Goal: Task Accomplishment & Management: Manage account settings

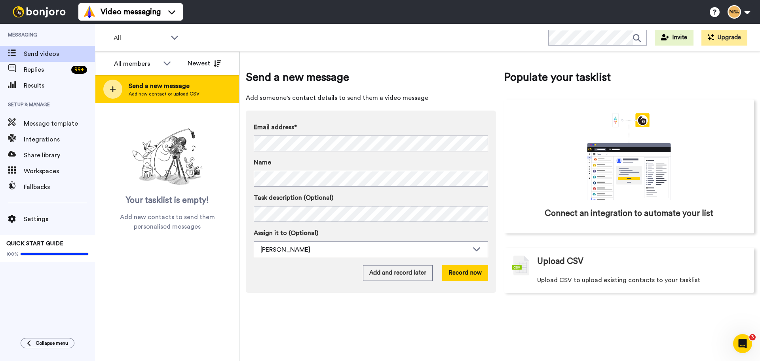
click at [111, 87] on icon at bounding box center [113, 88] width 6 height 7
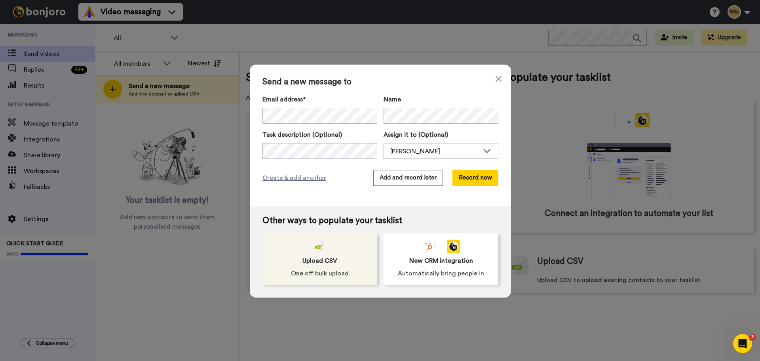
click at [342, 252] on div "Upload CSV One off bulk upload" at bounding box center [319, 258] width 115 height 51
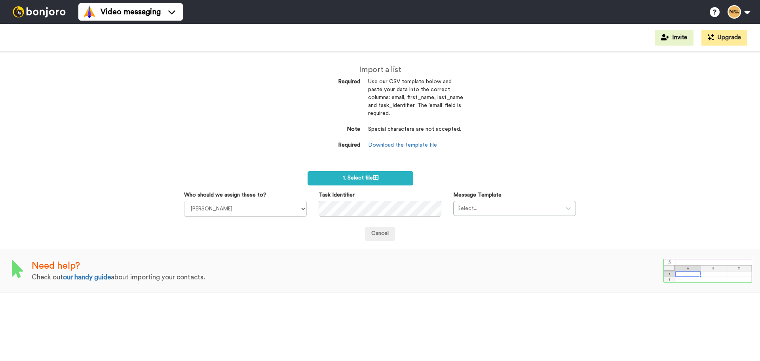
click at [344, 173] on label "1. Select file" at bounding box center [360, 178] width 106 height 14
click at [349, 176] on span "1. Select file" at bounding box center [361, 178] width 36 height 6
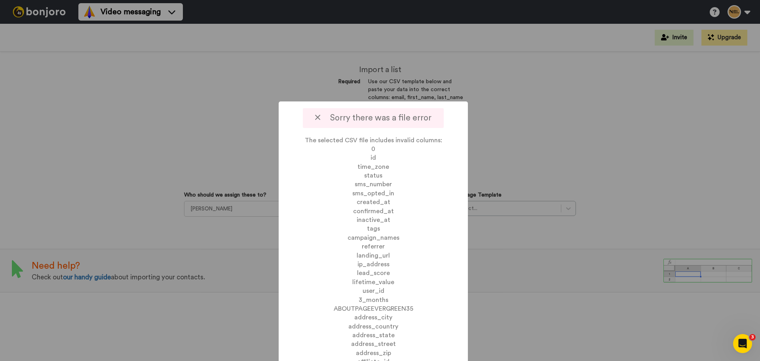
click at [316, 118] on icon at bounding box center [317, 117] width 5 height 8
click at [516, 114] on div at bounding box center [380, 180] width 760 height 361
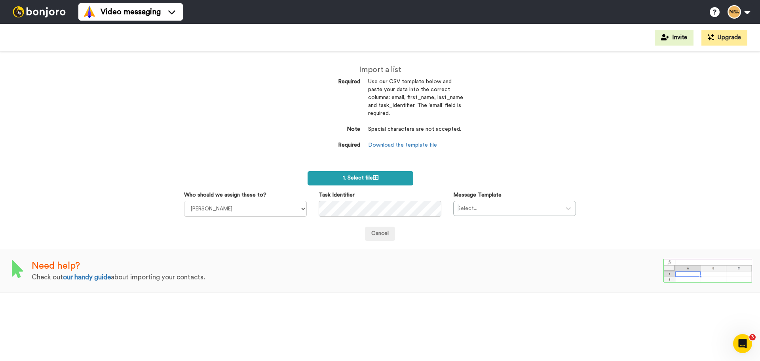
click at [333, 178] on label "1. Select file" at bounding box center [360, 178] width 106 height 14
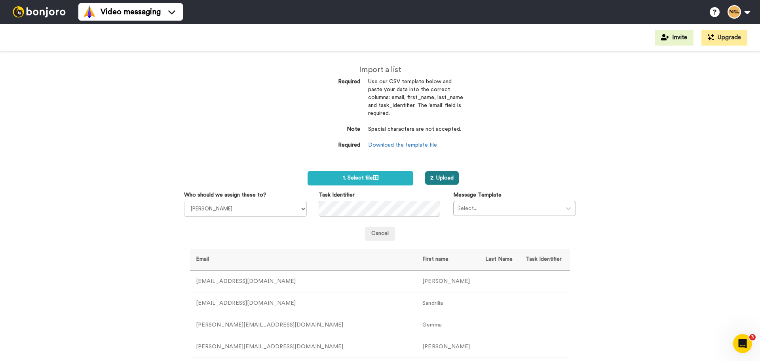
click at [436, 183] on button "2. Upload" at bounding box center [442, 177] width 34 height 13
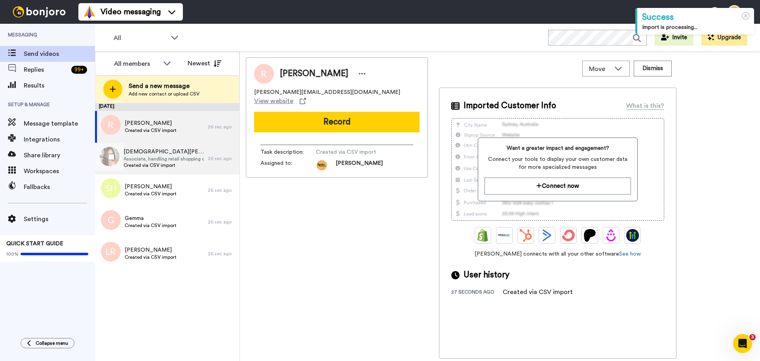
click at [146, 150] on span "Kristen Huber" at bounding box center [163, 152] width 80 height 8
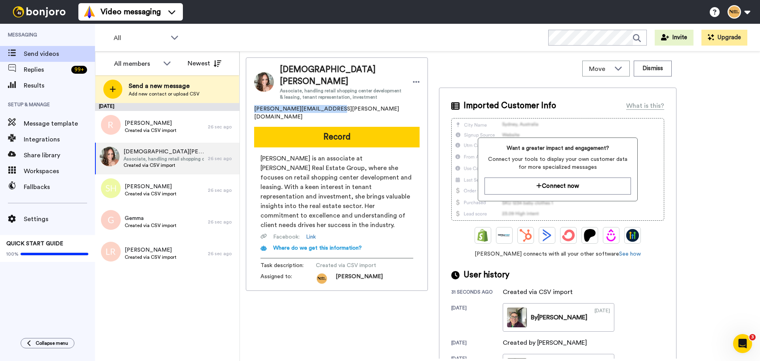
drag, startPoint x: 325, startPoint y: 97, endPoint x: 254, endPoint y: 100, distance: 71.3
click at [254, 105] on div "kristen.huber.19@gmail.com" at bounding box center [336, 113] width 165 height 16
copy span "kristen.huber.19@gmail.com"
click at [221, 161] on div "26 sec ago" at bounding box center [222, 158] width 28 height 6
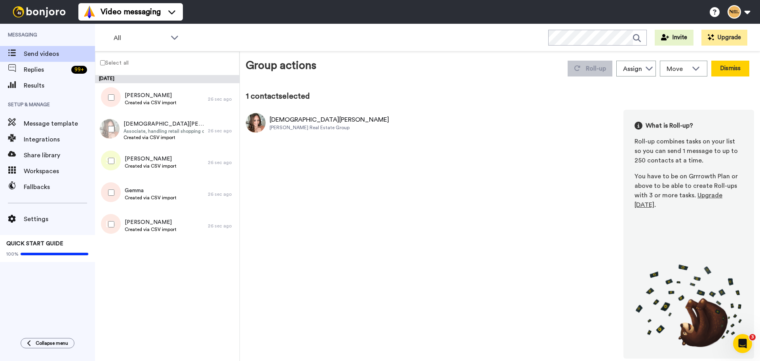
click at [733, 69] on button "Dismiss" at bounding box center [730, 69] width 38 height 16
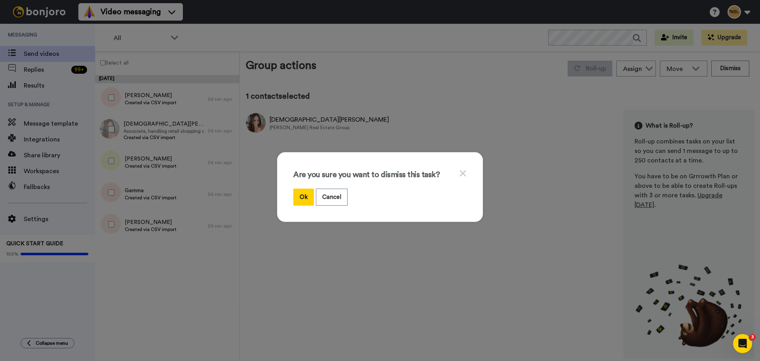
click at [288, 199] on div "Are you sure you want to dismiss this task? Ok Cancel" at bounding box center [380, 187] width 206 height 70
click at [305, 199] on button "Ok" at bounding box center [303, 196] width 21 height 17
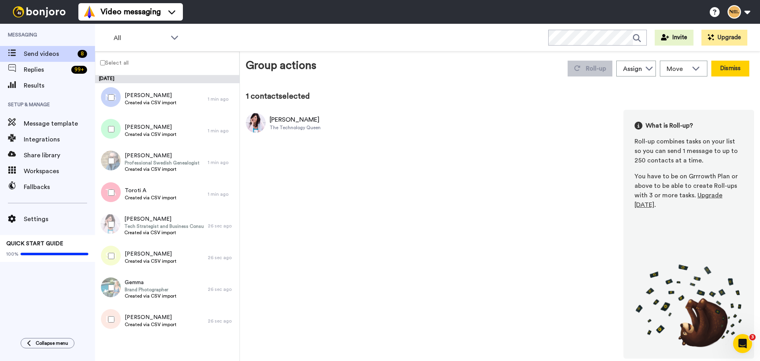
click at [734, 71] on button "Dismiss" at bounding box center [730, 69] width 38 height 16
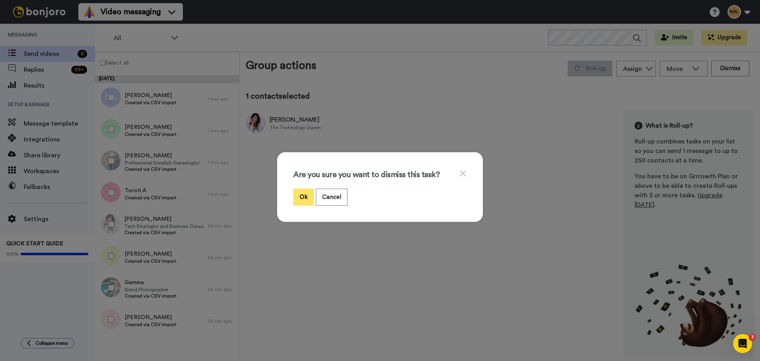
click at [299, 191] on button "Ok" at bounding box center [303, 196] width 21 height 17
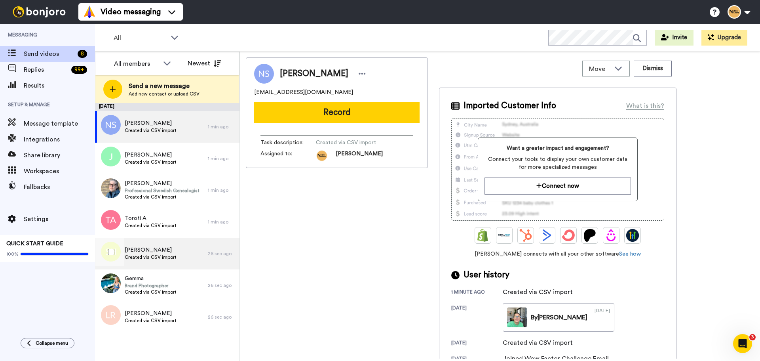
click at [149, 255] on span "Created via CSV import" at bounding box center [151, 257] width 52 height 6
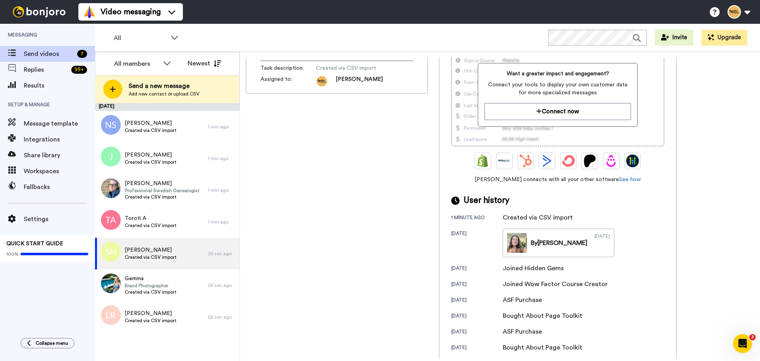
scroll to position [79, 0]
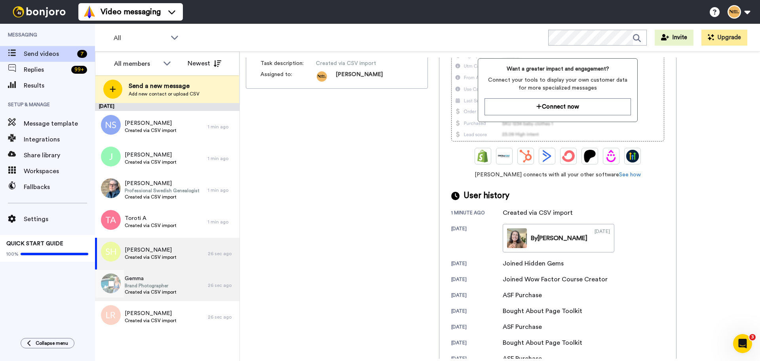
click at [151, 283] on span "Brand Photographer" at bounding box center [151, 285] width 52 height 6
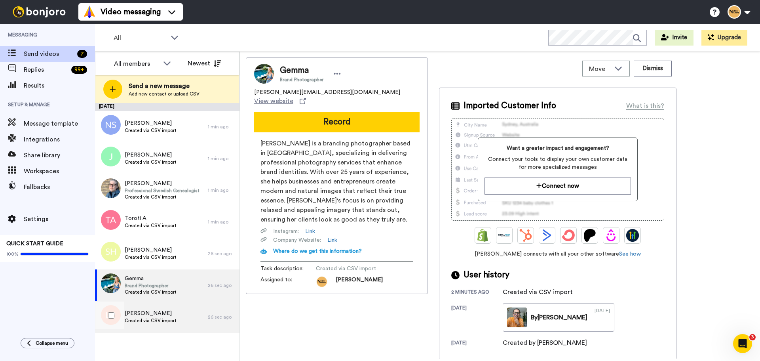
click at [163, 313] on span "[PERSON_NAME]" at bounding box center [151, 313] width 52 height 8
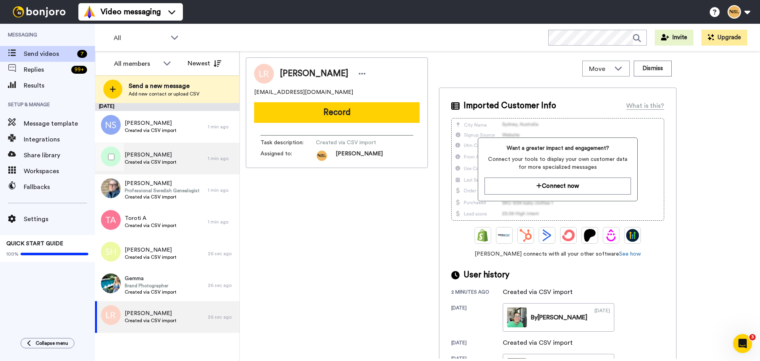
click at [149, 156] on span "[PERSON_NAME]" at bounding box center [151, 155] width 52 height 8
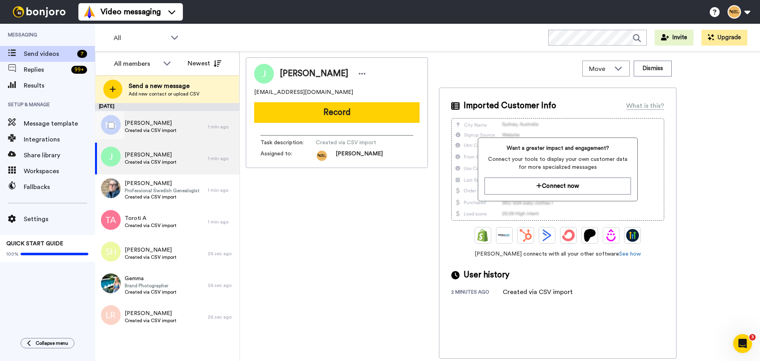
click at [150, 125] on span "Neha Srivastava" at bounding box center [151, 123] width 52 height 8
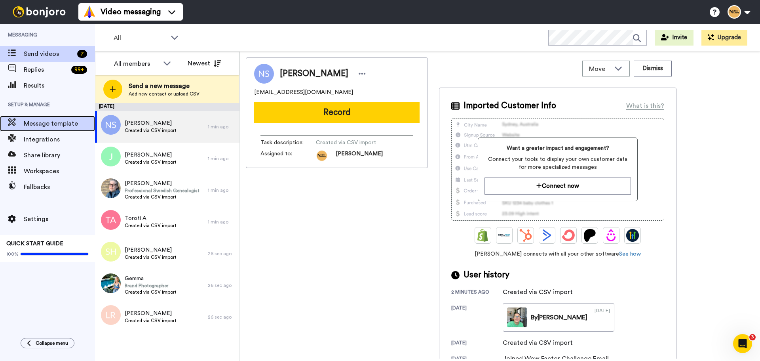
click at [41, 127] on span "Message template" at bounding box center [59, 123] width 71 height 9
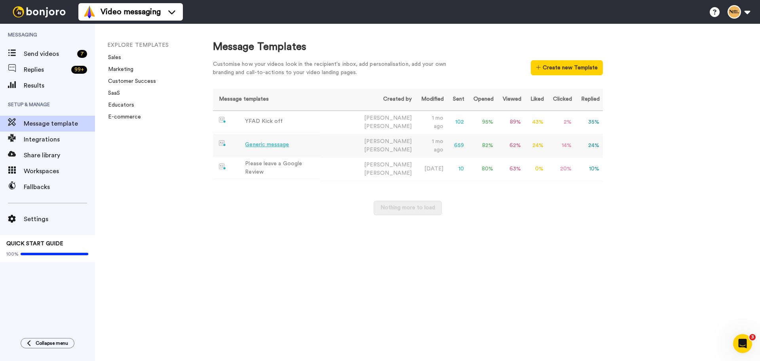
click at [251, 142] on div "Generic message" at bounding box center [267, 144] width 44 height 8
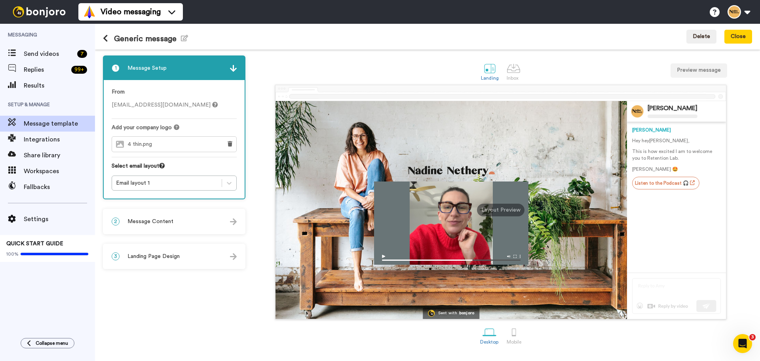
click at [198, 225] on div "2 Message Content" at bounding box center [174, 221] width 141 height 24
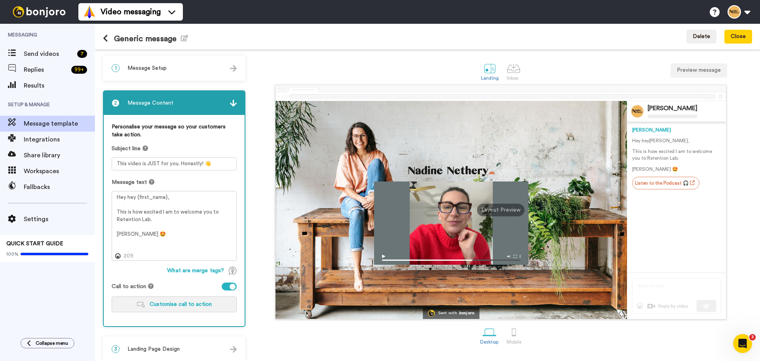
click at [165, 302] on span "Customise call to action" at bounding box center [181, 304] width 62 height 6
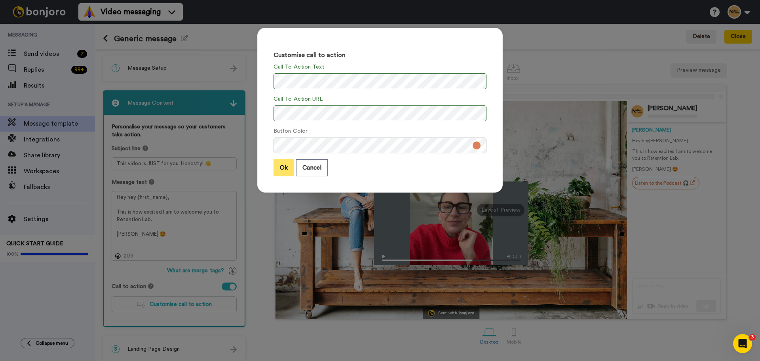
click at [282, 175] on button "Ok" at bounding box center [283, 167] width 21 height 17
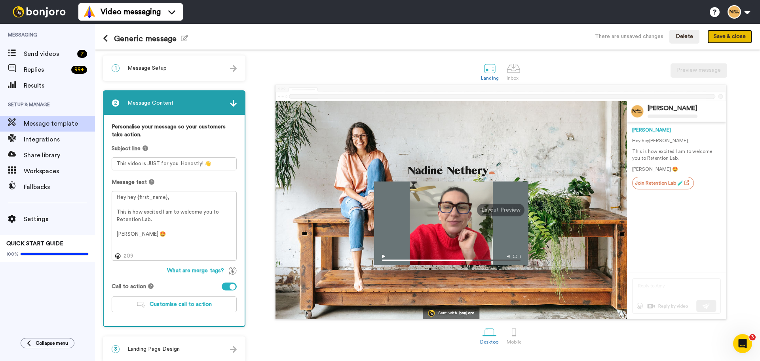
click at [715, 32] on button "Save & close" at bounding box center [729, 37] width 45 height 14
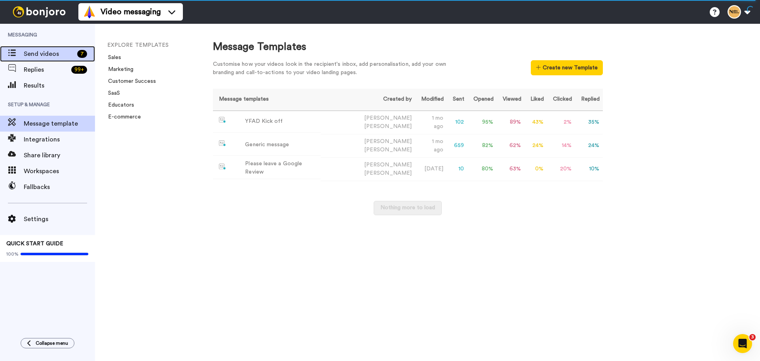
click at [25, 52] on span "Send videos" at bounding box center [49, 53] width 50 height 9
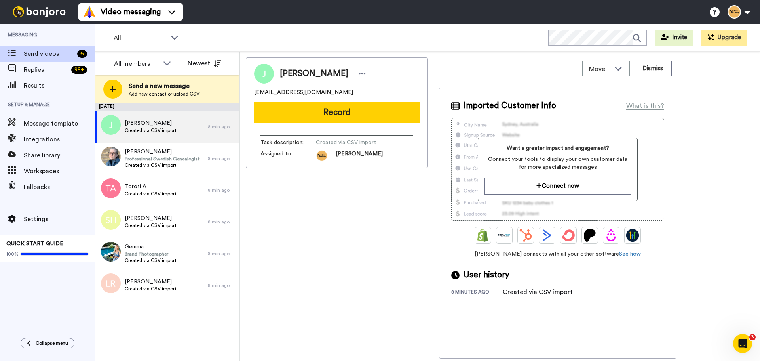
click at [24, 9] on img at bounding box center [38, 11] width 59 height 11
click at [735, 12] on button at bounding box center [738, 11] width 30 height 17
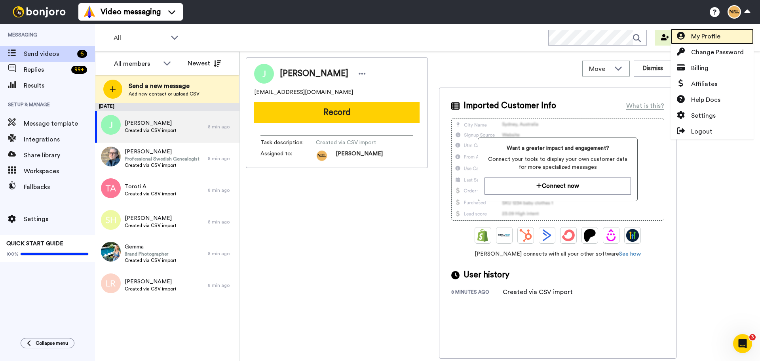
click at [722, 34] on link "My Profile" at bounding box center [711, 36] width 83 height 16
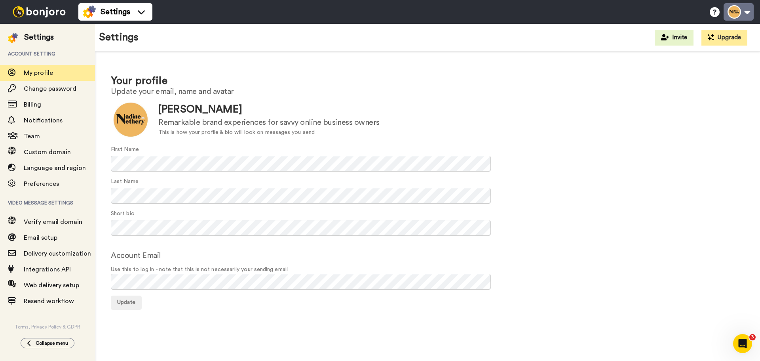
click at [743, 13] on button at bounding box center [738, 11] width 30 height 17
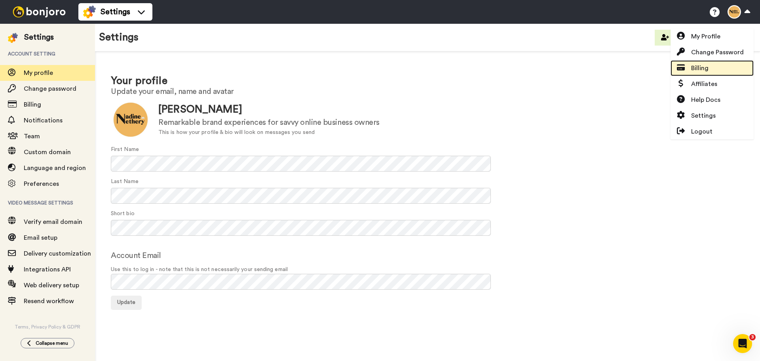
click at [699, 71] on span "Billing" at bounding box center [699, 67] width 17 height 9
